Goal: Task Accomplishment & Management: Use online tool/utility

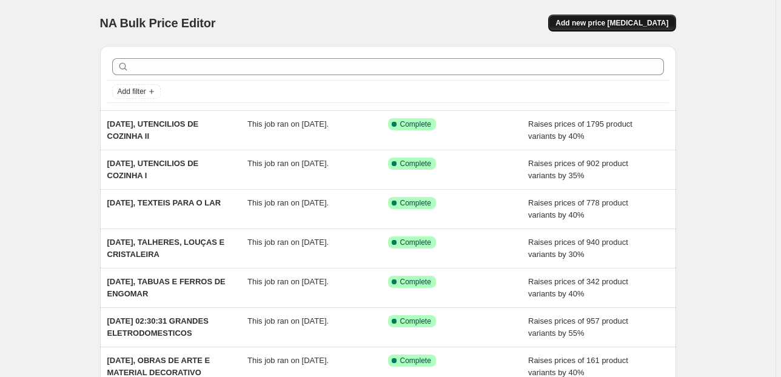
click at [612, 24] on span "Add new price change job" at bounding box center [611, 23] width 113 height 10
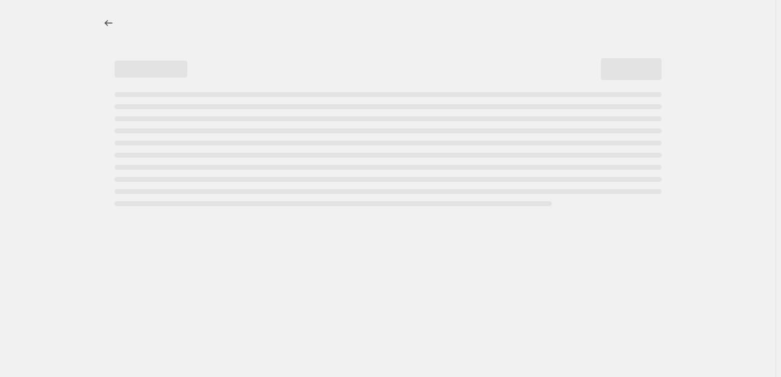
select select "percentage"
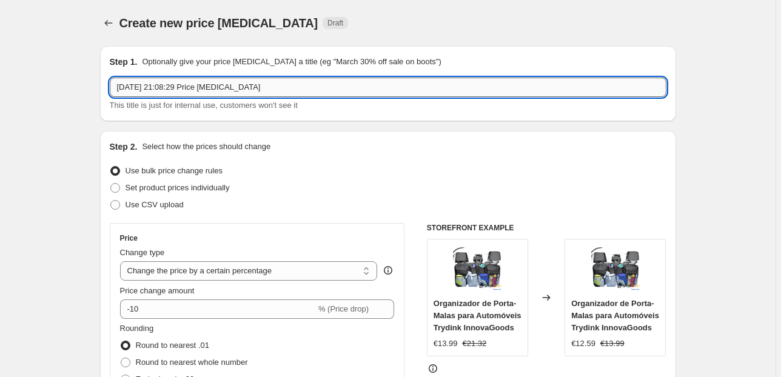
drag, startPoint x: 308, startPoint y: 85, endPoint x: 161, endPoint y: 92, distance: 147.4
click at [161, 92] on input "14 de ago. de 2025, 21:08:29 Price change job" at bounding box center [388, 87] width 556 height 19
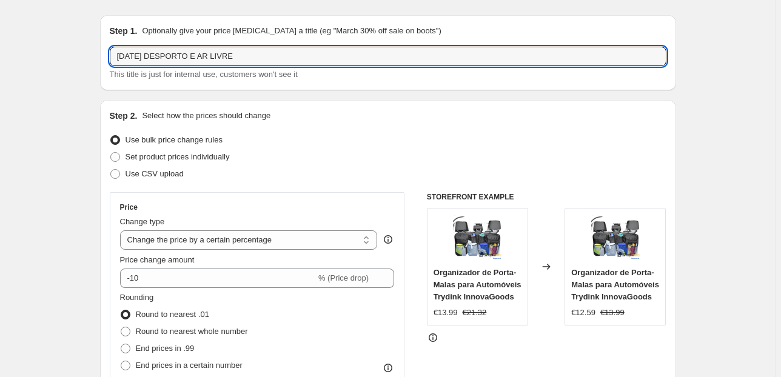
scroll to position [145, 0]
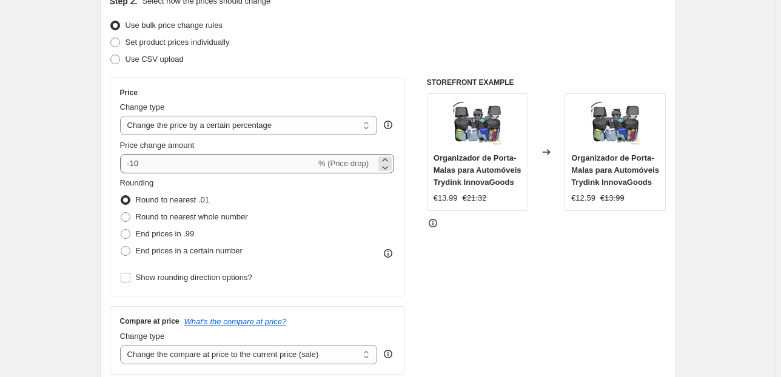
type input "14 de ago. DESPORTO E AR LIVRE"
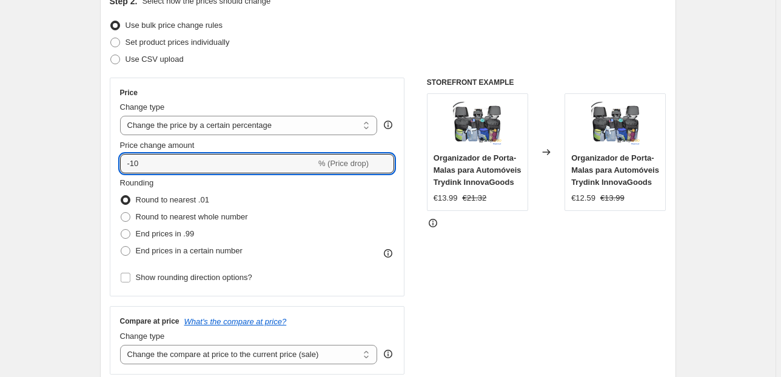
drag, startPoint x: 150, startPoint y: 161, endPoint x: 104, endPoint y: 159, distance: 46.1
click at [107, 160] on div "Step 2. Select how the prices should change Use bulk price change rules Set pro…" at bounding box center [388, 198] width 576 height 426
type input "40"
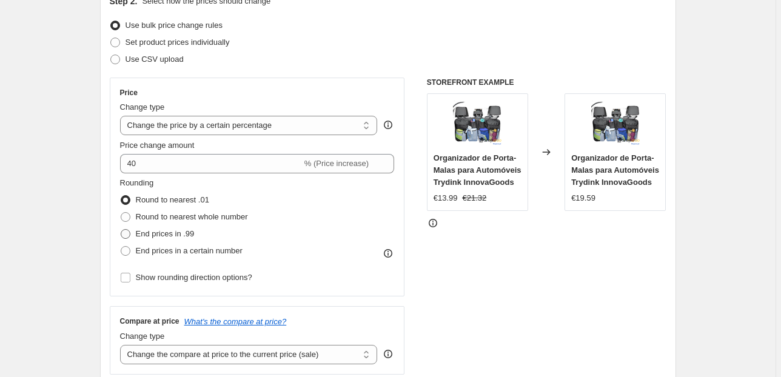
click at [141, 233] on span "End prices in .99" at bounding box center [165, 233] width 59 height 9
click at [121, 230] on input "End prices in .99" at bounding box center [121, 229] width 1 height 1
radio input "true"
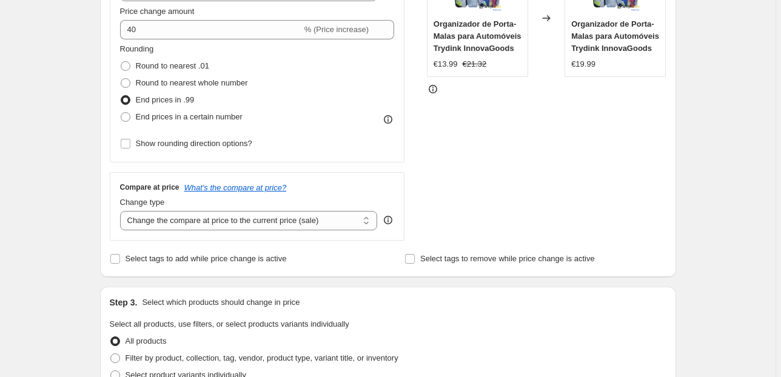
scroll to position [291, 0]
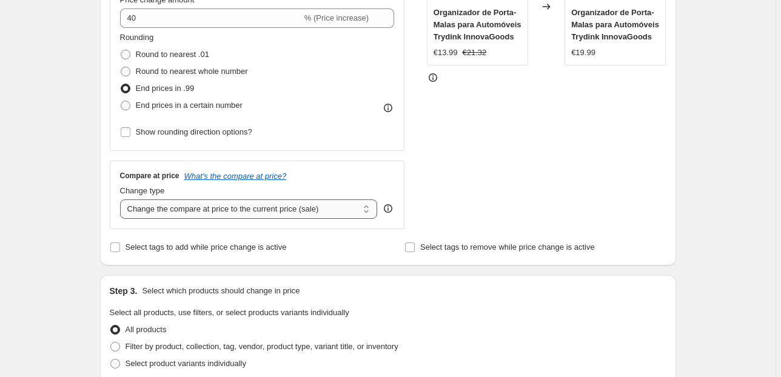
click at [235, 213] on select "Change the compare at price to the current price (sale) Change the compare at p…" at bounding box center [249, 208] width 258 height 19
select select "pp"
click at [122, 199] on select "Change the compare at price to the current price (sale) Change the compare at p…" at bounding box center [249, 208] width 258 height 19
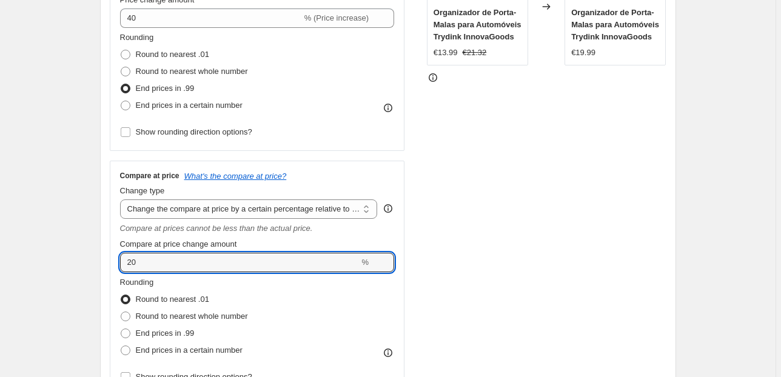
drag, startPoint x: 152, startPoint y: 266, endPoint x: 108, endPoint y: 262, distance: 44.4
click at [109, 262] on div "Step 2. Select how the prices should change Use bulk price change rules Set pro…" at bounding box center [388, 136] width 576 height 592
type input "80"
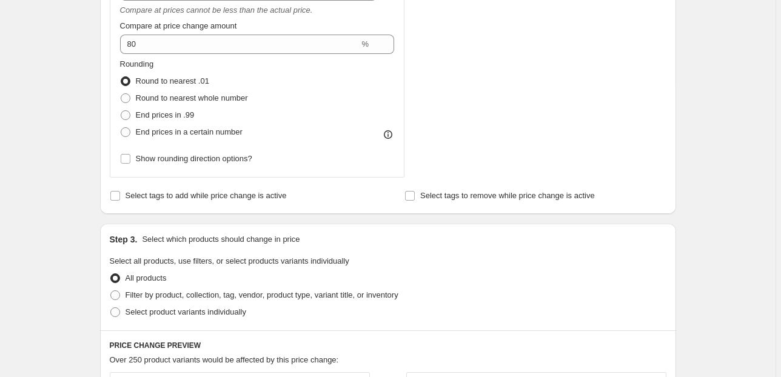
scroll to position [533, 0]
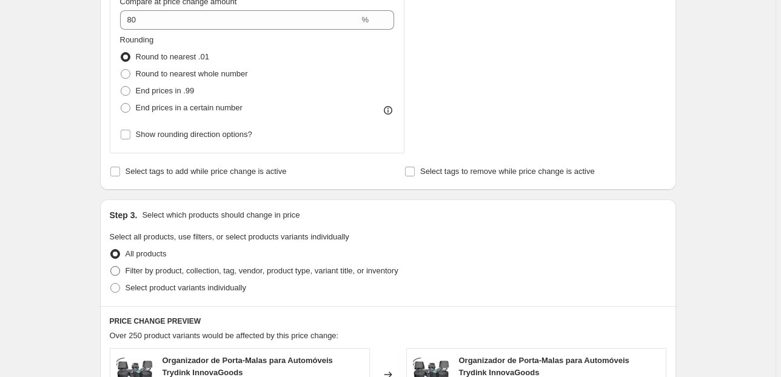
click at [140, 267] on span "Filter by product, collection, tag, vendor, product type, variant title, or inv…" at bounding box center [261, 270] width 273 height 9
click at [111, 267] on input "Filter by product, collection, tag, vendor, product type, variant title, or inv…" at bounding box center [110, 266] width 1 height 1
radio input "true"
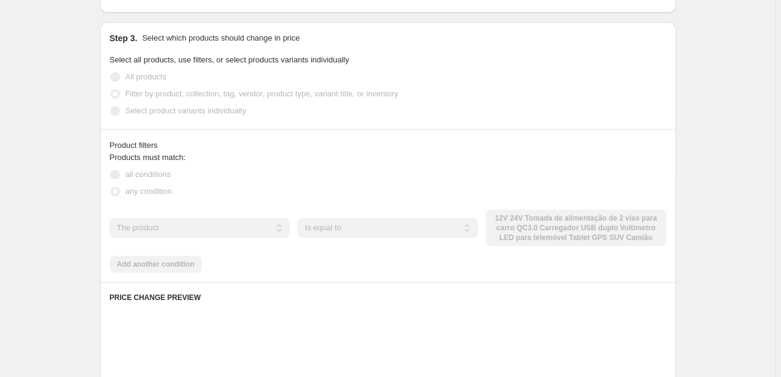
scroll to position [727, 0]
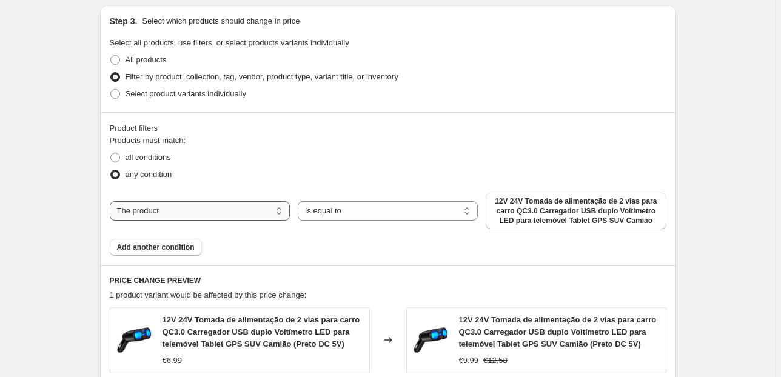
click at [192, 209] on select "The product The product's collection The product's tag The product's vendor The…" at bounding box center [200, 210] width 180 height 19
select select "collection"
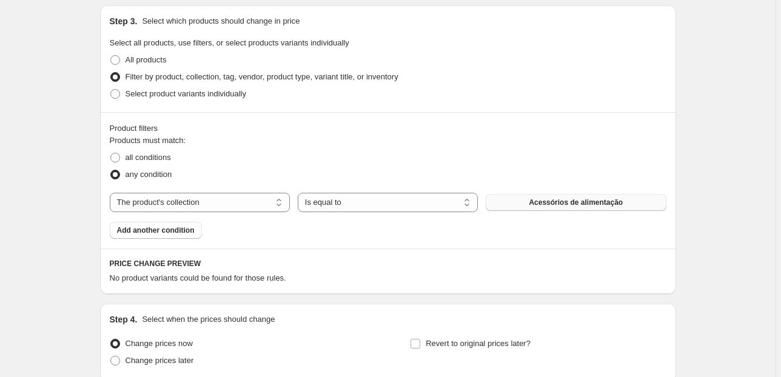
click at [527, 195] on button "Acessórios de alimentação" at bounding box center [576, 202] width 180 height 17
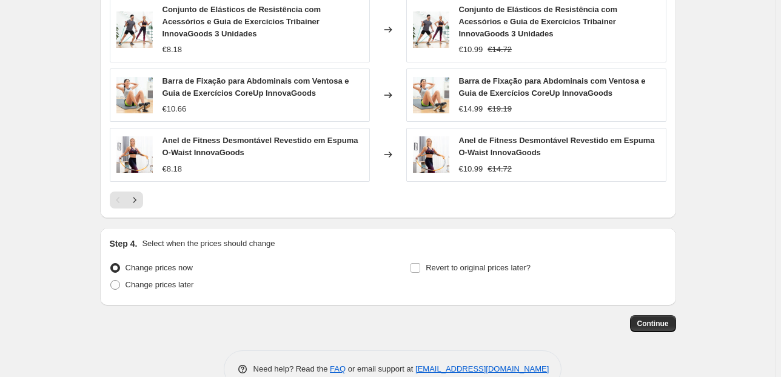
scroll to position [1175, 0]
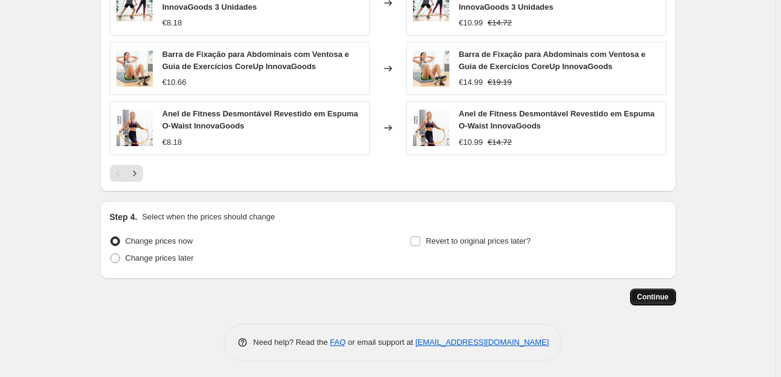
click at [657, 300] on button "Continue" at bounding box center [653, 297] width 46 height 17
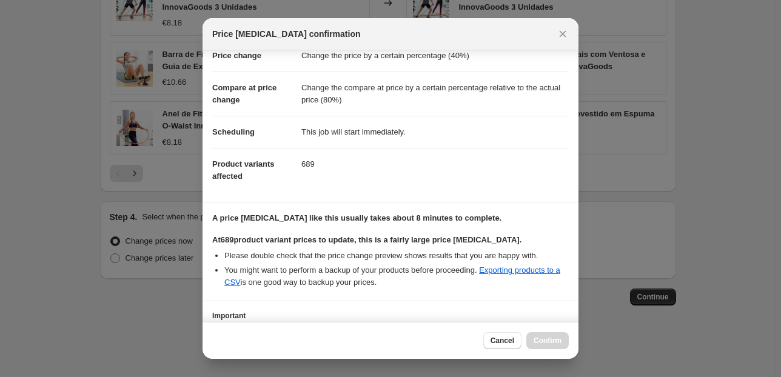
scroll to position [124, 0]
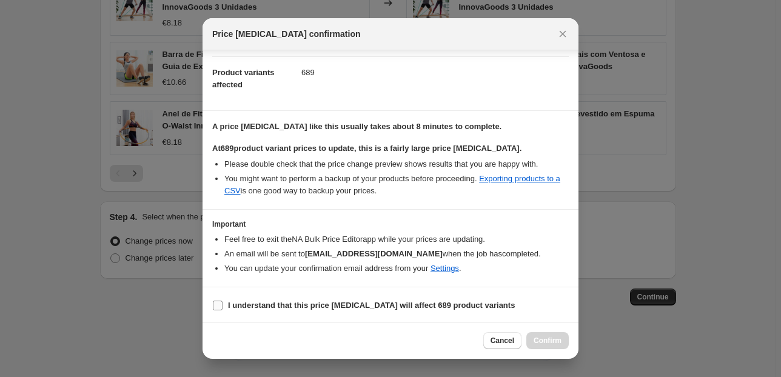
click at [216, 305] on input "I understand that this price change job will affect 689 product variants" at bounding box center [218, 306] width 10 height 10
checkbox input "true"
click at [557, 338] on span "Confirm" at bounding box center [547, 341] width 28 height 10
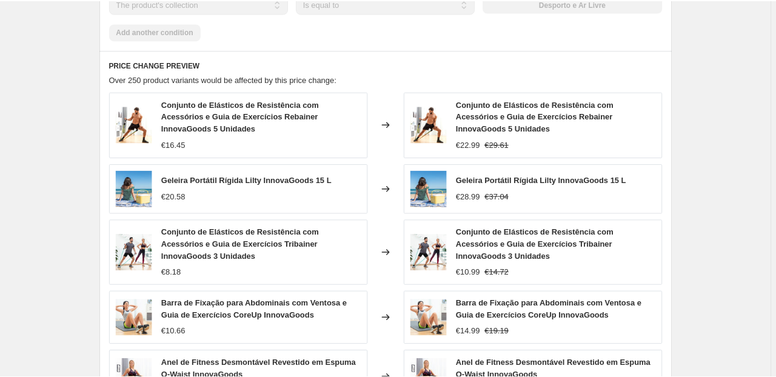
scroll to position [819, 0]
